Goal: Share content

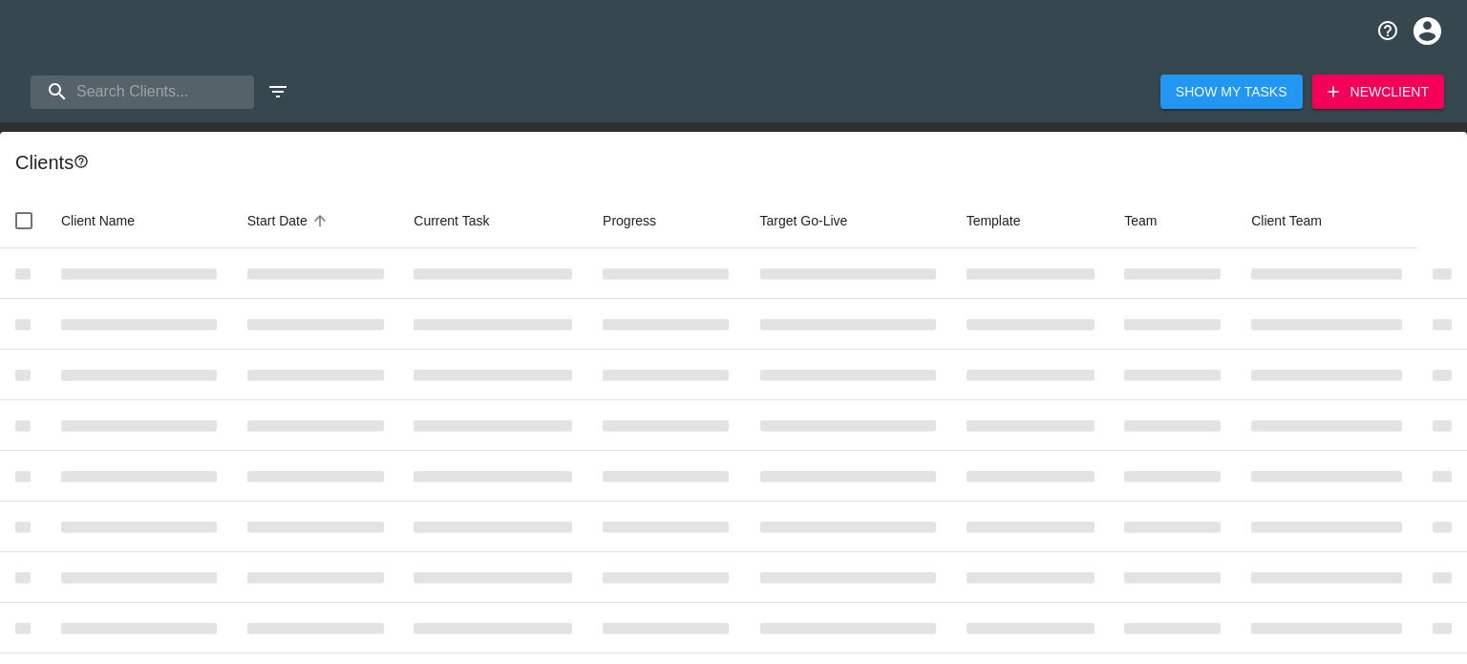
select select "10"
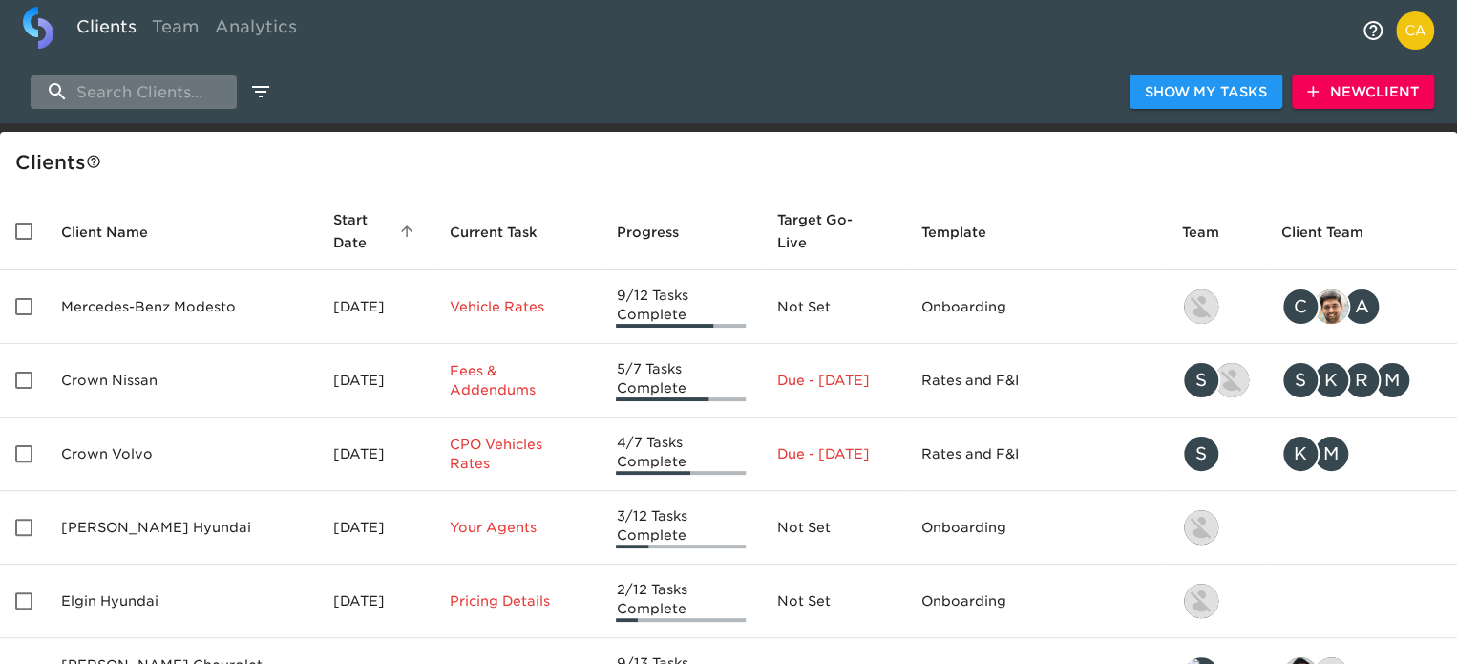
click at [137, 91] on input "search" at bounding box center [134, 91] width 206 height 33
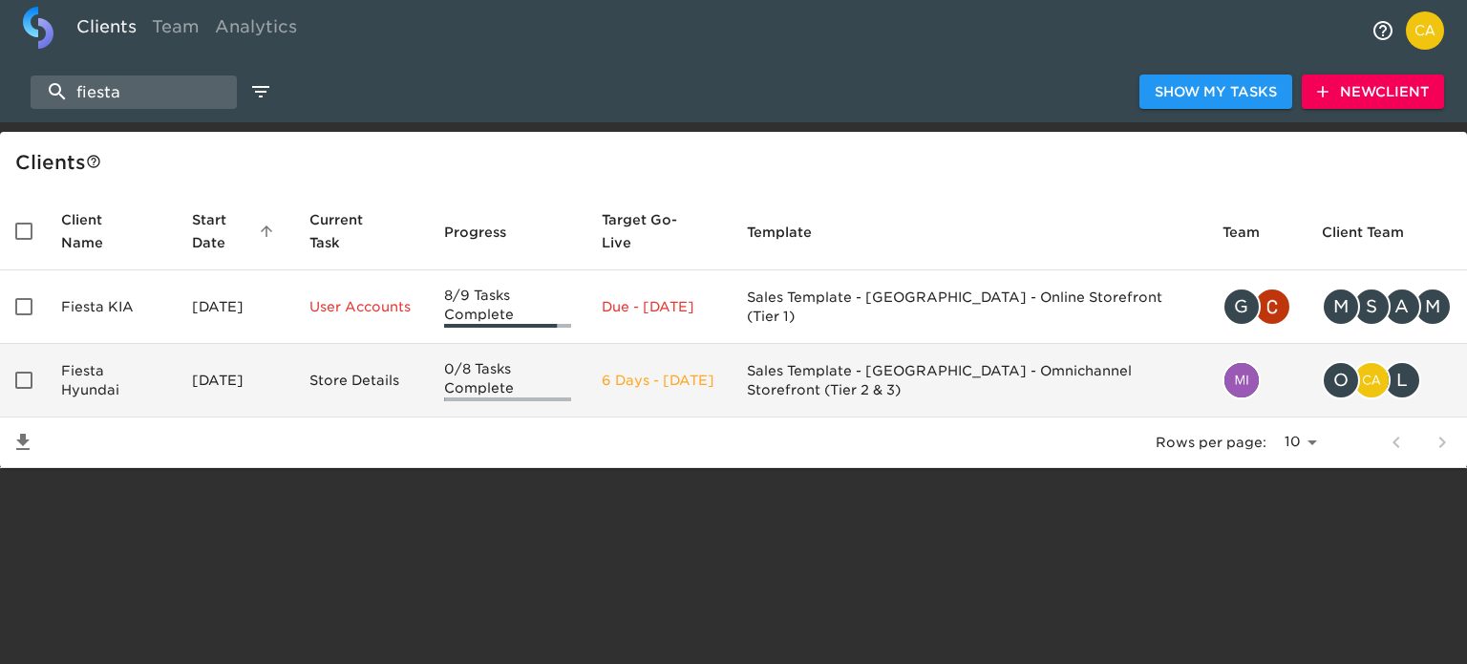
type input "fiesta"
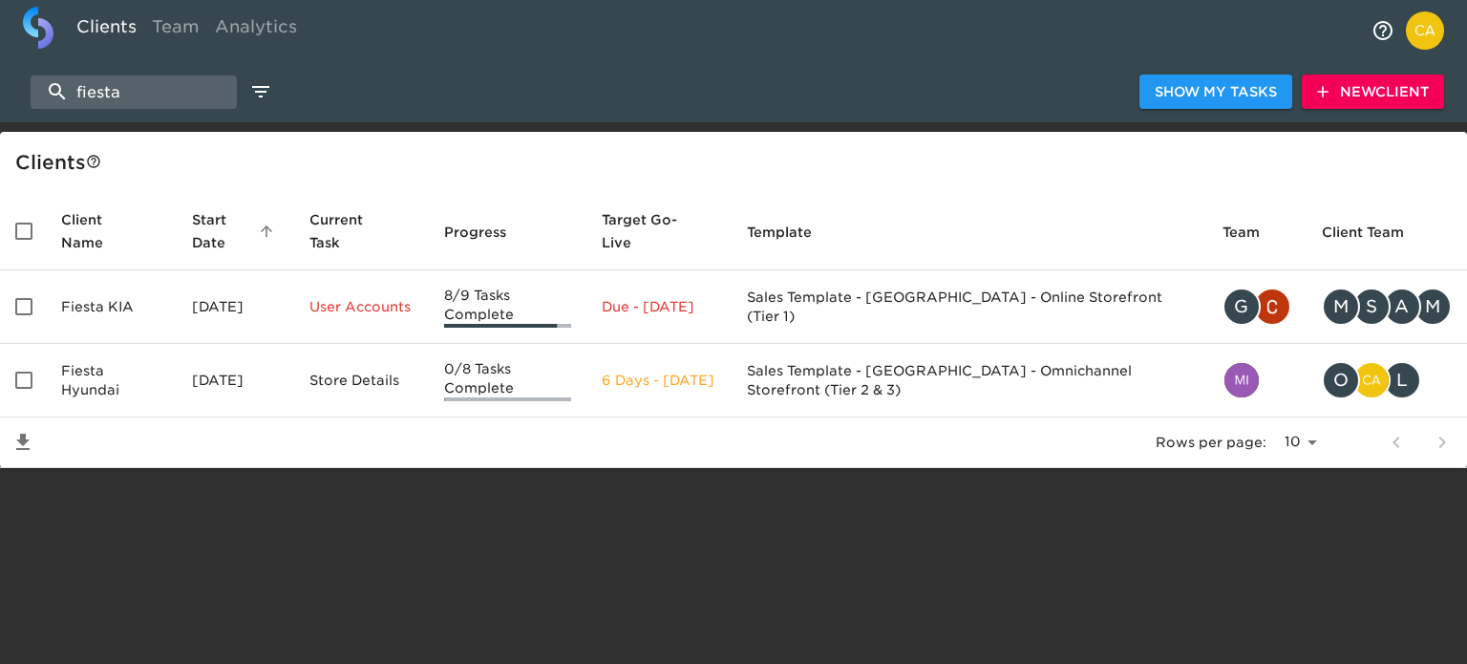
drag, startPoint x: 118, startPoint y: 368, endPoint x: 131, endPoint y: 375, distance: 14.6
click at [118, 368] on td "Fiesta Hyundai" at bounding box center [111, 381] width 131 height 74
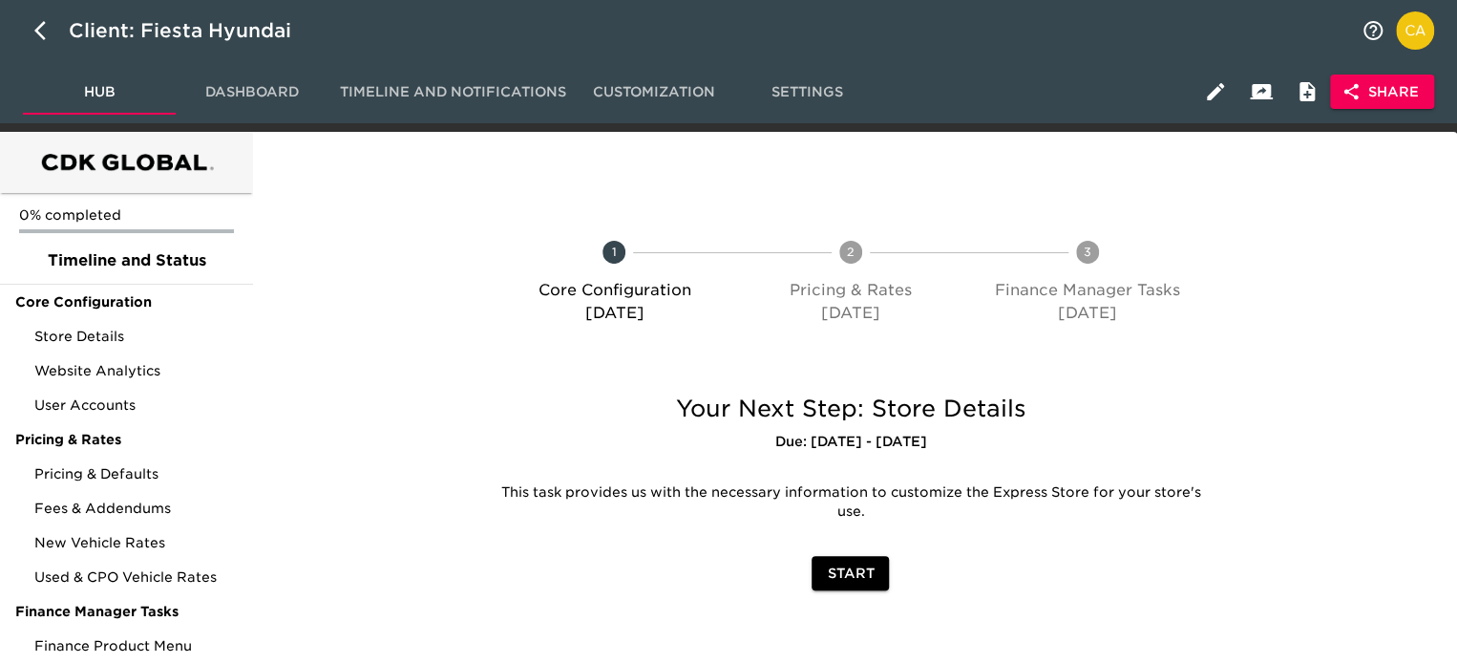
click at [1369, 89] on span "Share" at bounding box center [1382, 92] width 74 height 24
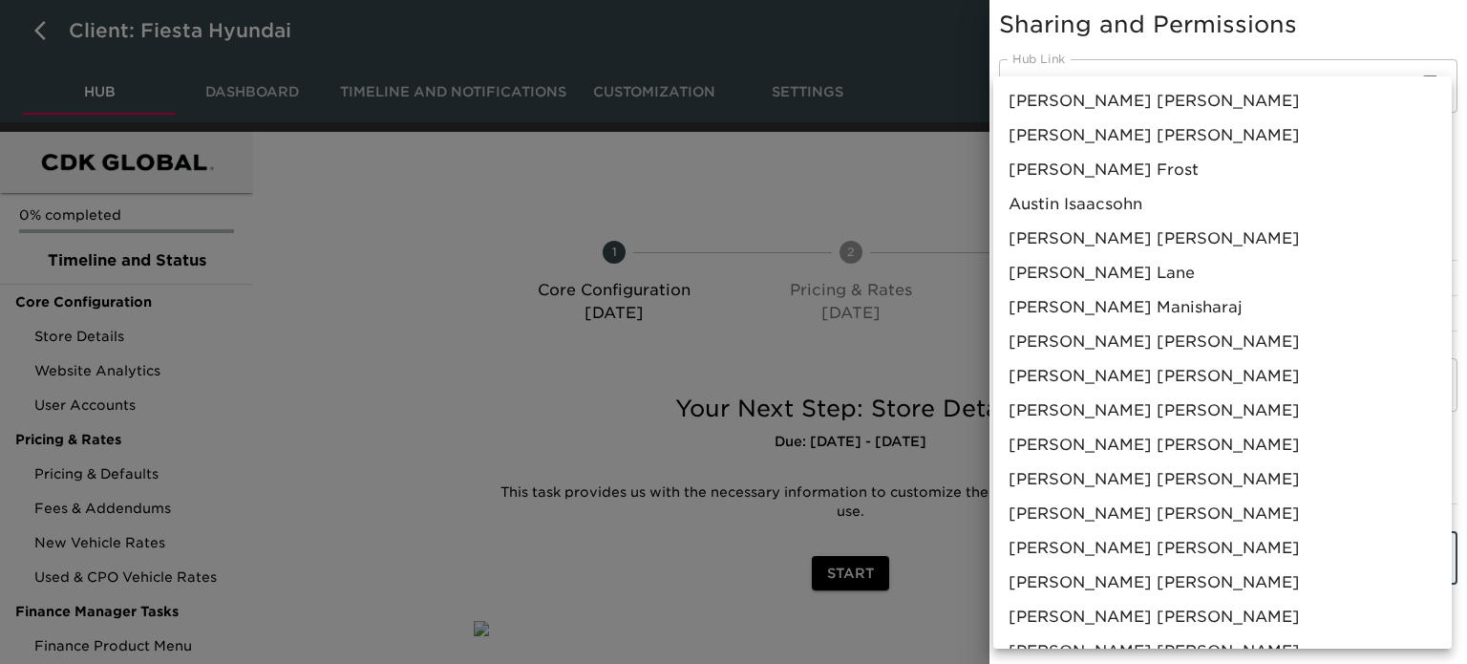
click at [1106, 544] on body "Client: Fiesta Hyundai Hub Dashboard Timeline and Notifications Customization S…" at bounding box center [733, 368] width 1467 height 736
click at [1093, 299] on span "[PERSON_NAME]" at bounding box center [1125, 307] width 234 height 23
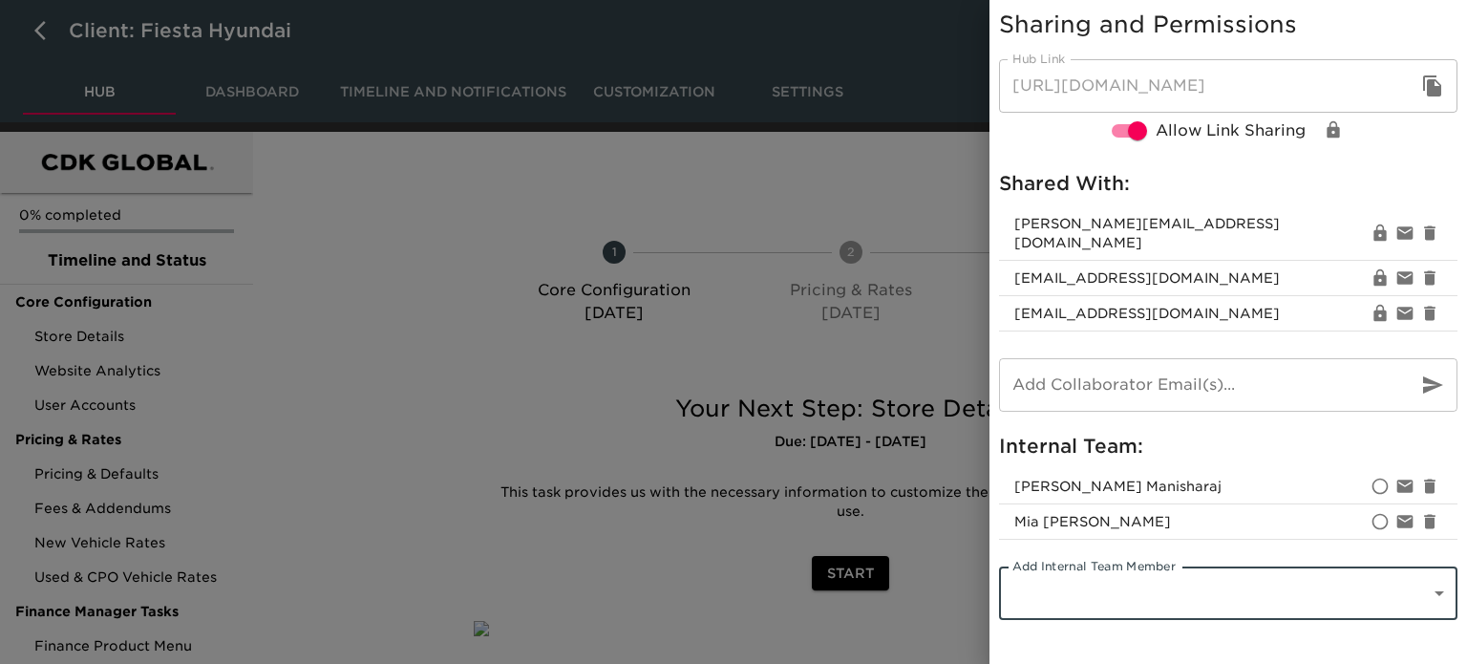
click at [472, 198] on div at bounding box center [733, 332] width 1467 height 664
